Goal: Task Accomplishment & Management: Use online tool/utility

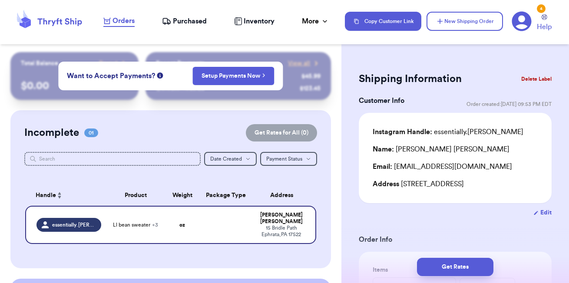
scroll to position [150, 0]
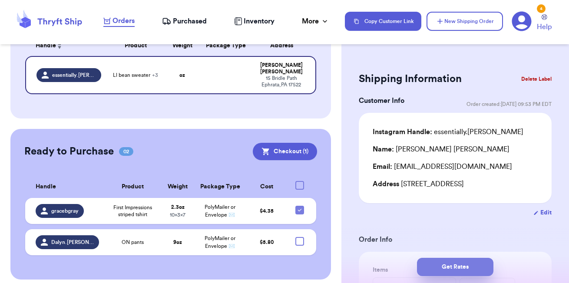
click at [465, 263] on button "Get Rates" at bounding box center [455, 267] width 76 height 18
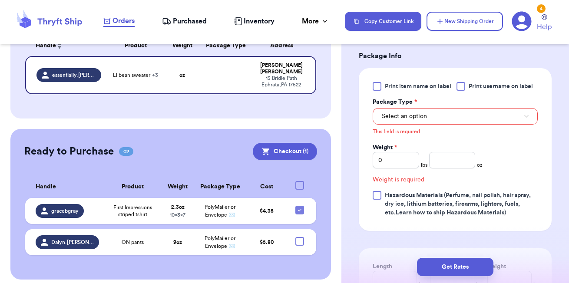
scroll to position [468, 0]
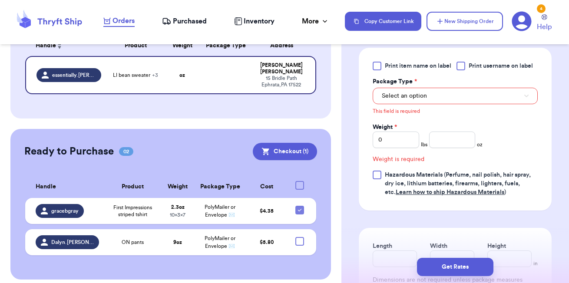
drag, startPoint x: 465, startPoint y: 263, endPoint x: 437, endPoint y: 184, distance: 83.8
click at [437, 184] on div "Shipping Information Delete Label Customer Info Order created: [DATE] 09:53 PM …" at bounding box center [455, 11] width 228 height 855
click at [336, 209] on div "Customer Link New Order Total Balance Payout $ 0.00 Recent Payments View all @ …" at bounding box center [170, 90] width 341 height 377
click at [292, 144] on button "Checkout ( 1 )" at bounding box center [285, 151] width 64 height 17
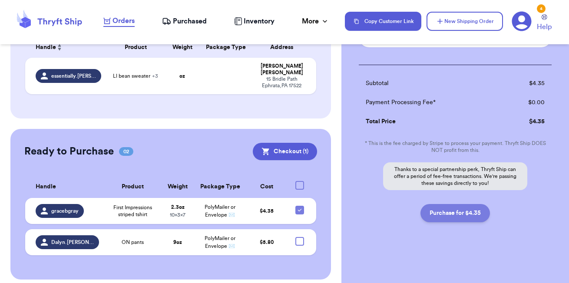
click at [466, 219] on button "Purchase for $4.35" at bounding box center [454, 213] width 69 height 18
checkbox input "false"
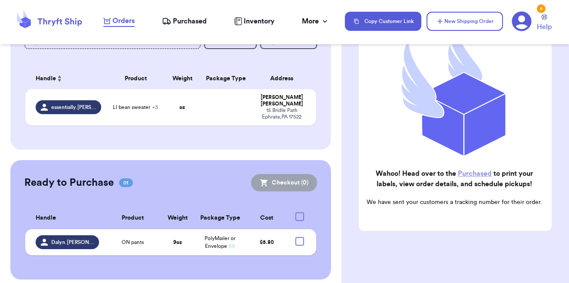
click at [192, 20] on span "Purchased" at bounding box center [190, 21] width 34 height 10
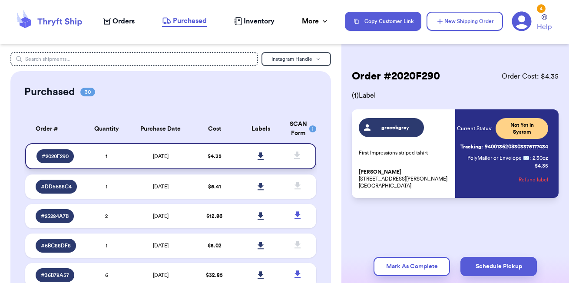
click at [256, 156] on link at bounding box center [260, 156] width 19 height 19
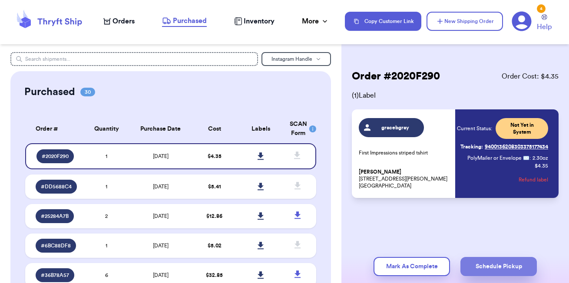
click at [498, 268] on button "Schedule Pickup" at bounding box center [498, 266] width 76 height 19
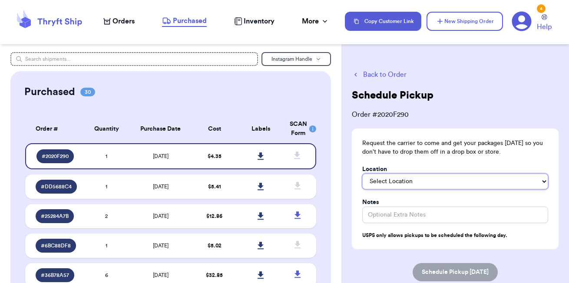
click at [418, 178] on select "Select Location In/At Mailbox On the Porch Front Door Back Door Side Door Knock…" at bounding box center [455, 182] width 186 height 16
select select "On the Porch"
click at [362, 174] on select "Select Location In/At Mailbox On the Porch Front Door Back Door Side Door Knock…" at bounding box center [455, 182] width 186 height 16
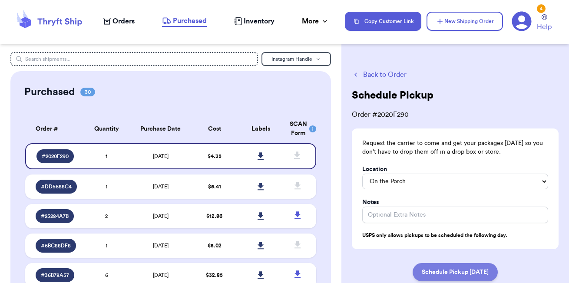
click at [454, 268] on button "Schedule Pickup [DATE]" at bounding box center [455, 272] width 85 height 18
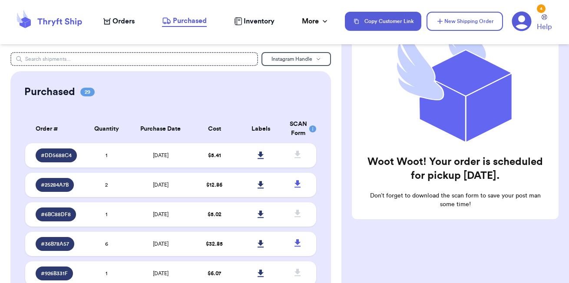
scroll to position [132, 0]
